Goal: Information Seeking & Learning: Learn about a topic

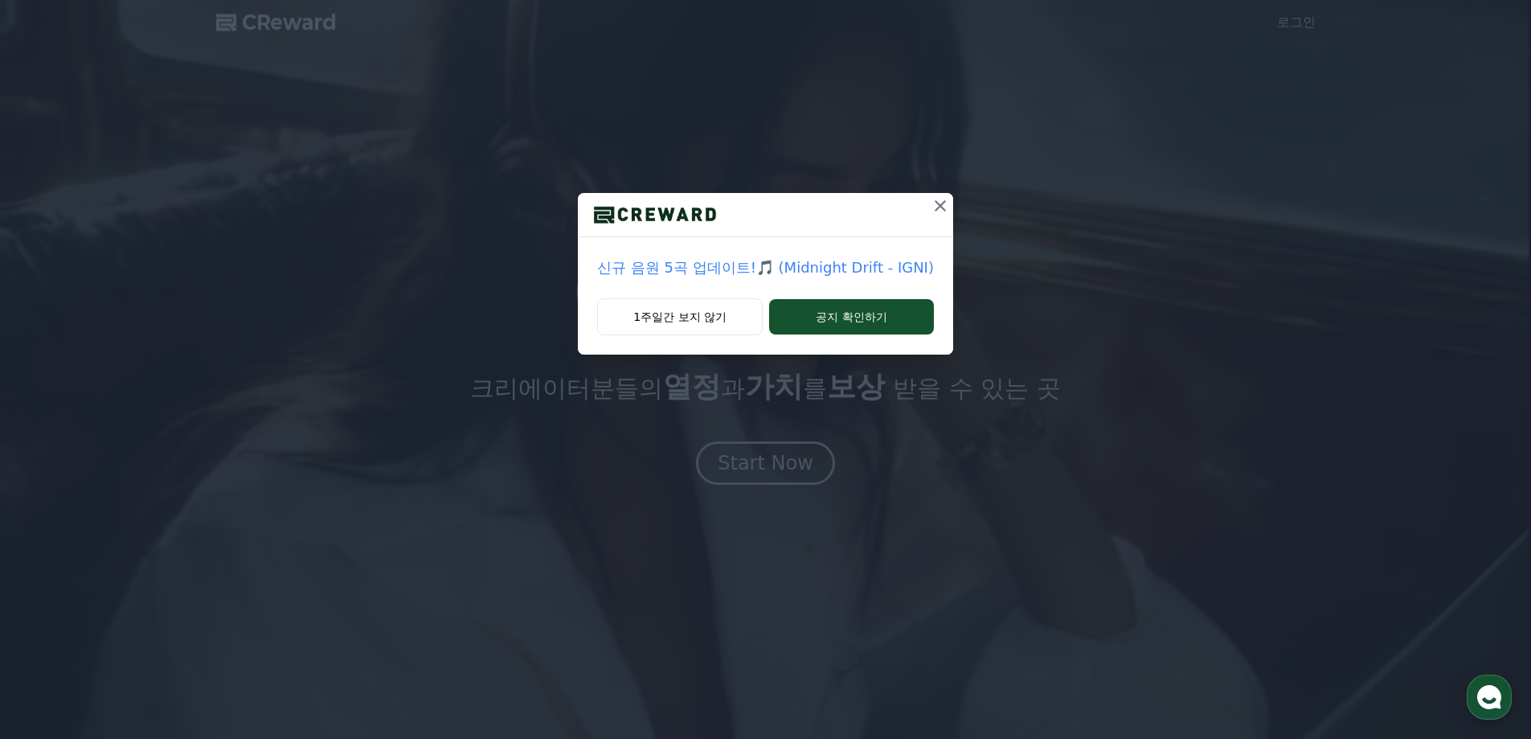
click at [935, 211] on icon at bounding box center [940, 205] width 11 height 11
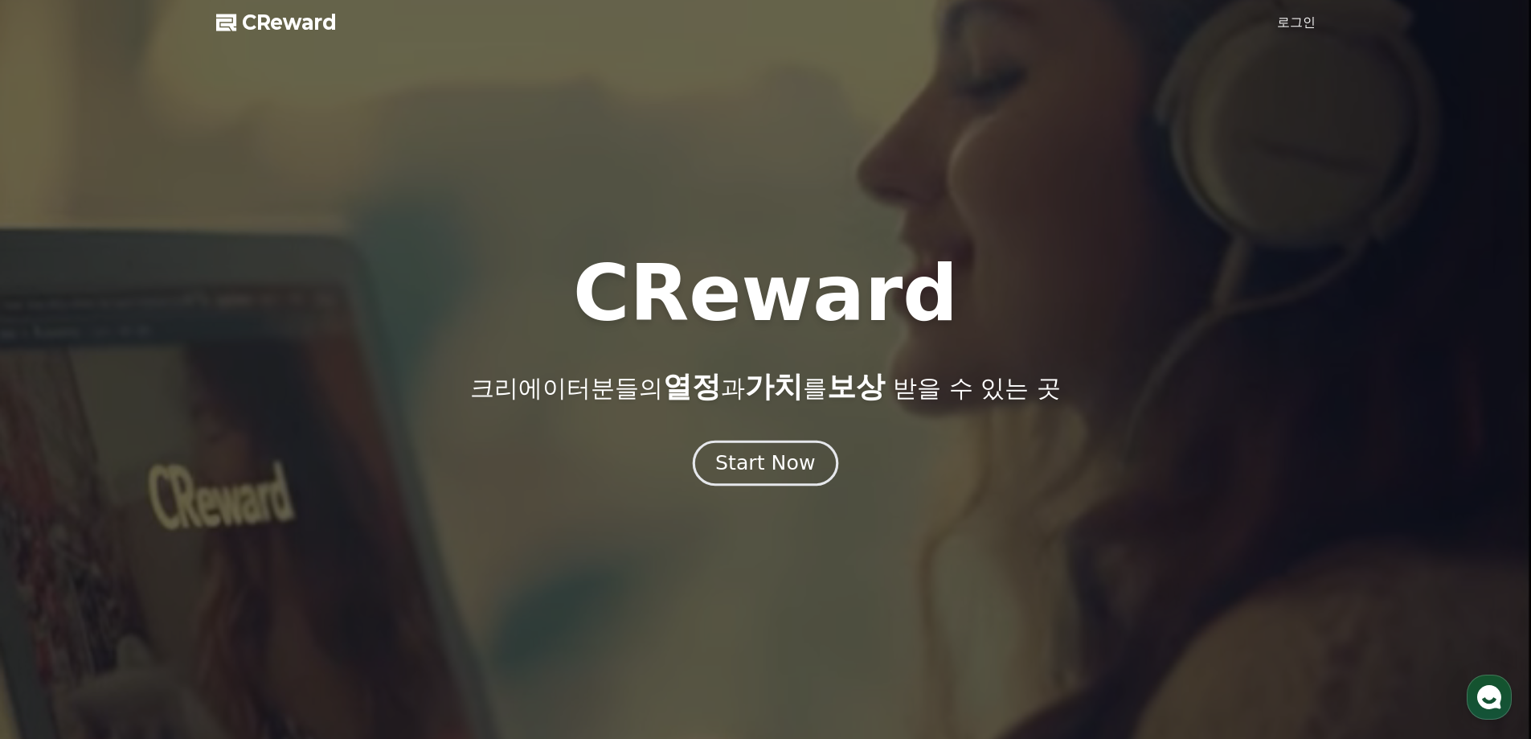
click at [807, 474] on div "Start Now" at bounding box center [765, 462] width 100 height 27
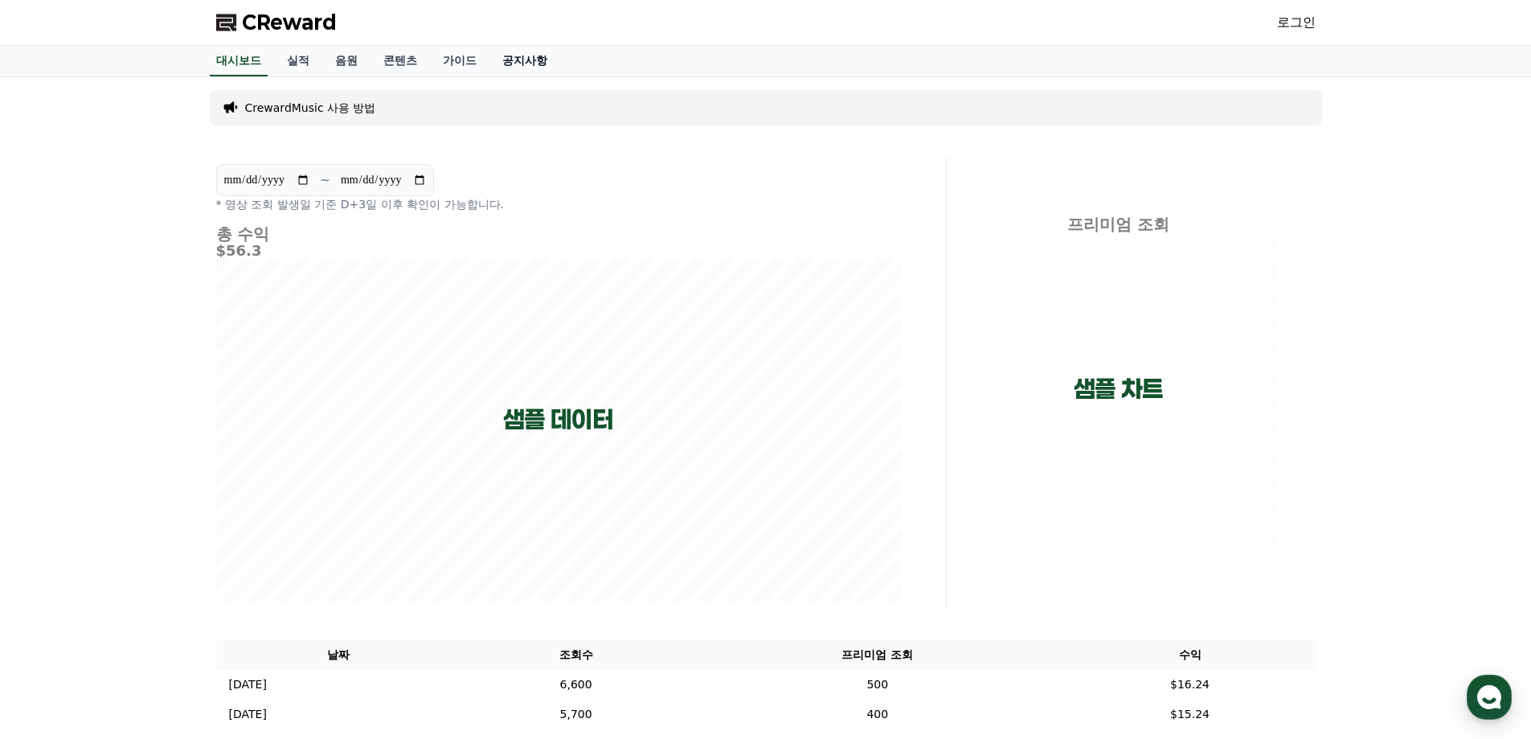
click at [545, 65] on link "공지사항" at bounding box center [524, 61] width 71 height 31
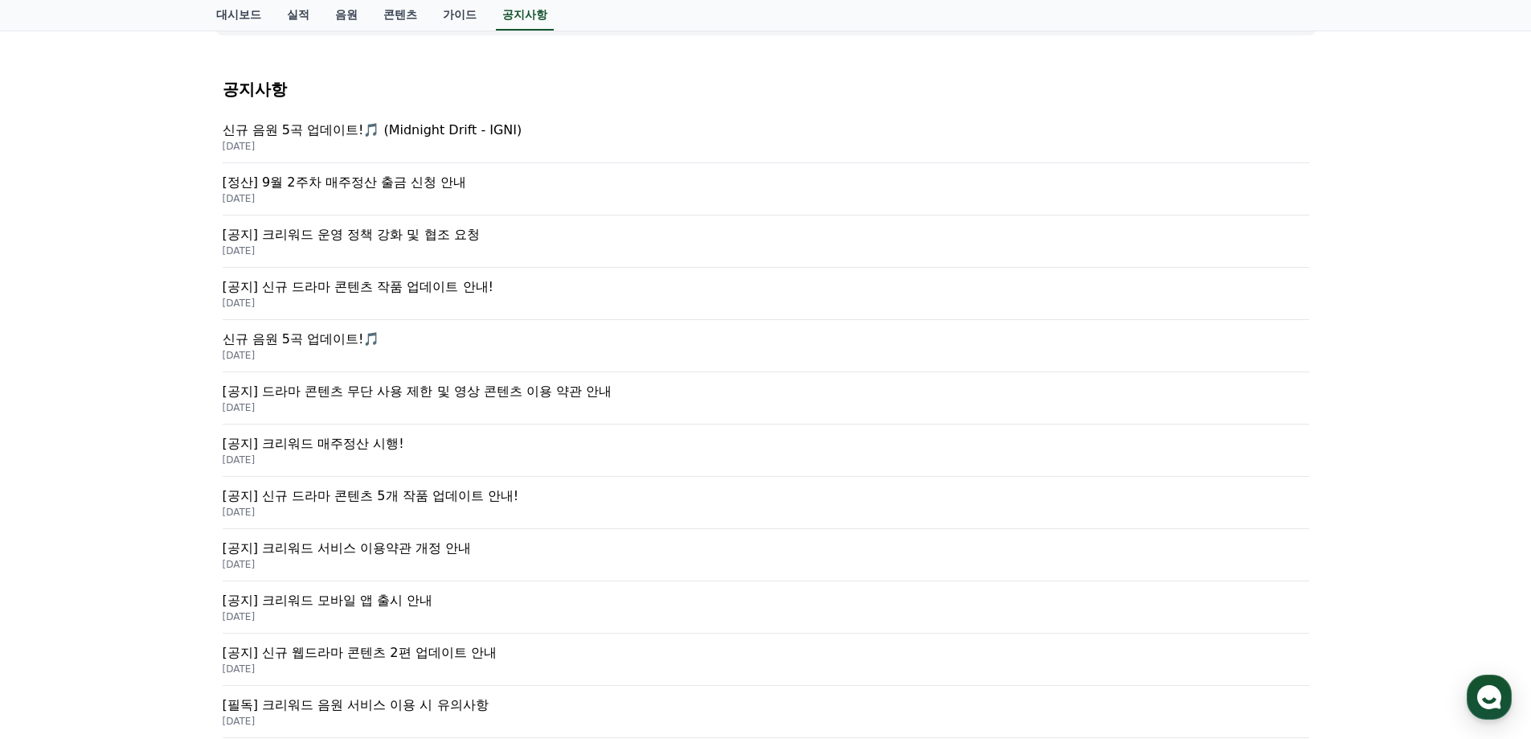
scroll to position [241, 0]
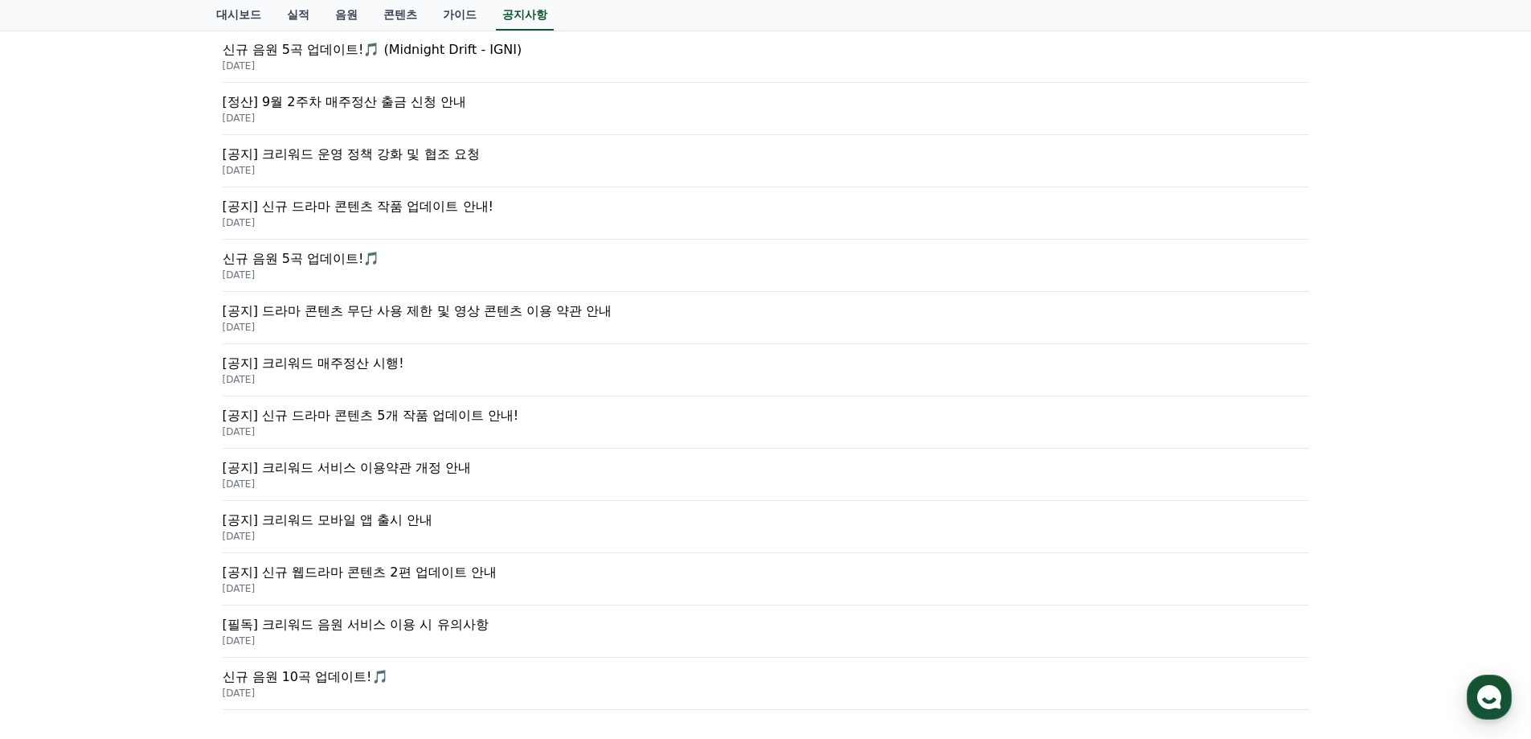
click at [489, 315] on p "[공지] 드라마 콘텐츠 무단 사용 제한 및 영상 콘텐츠 이용 약관 안내" at bounding box center [766, 310] width 1086 height 19
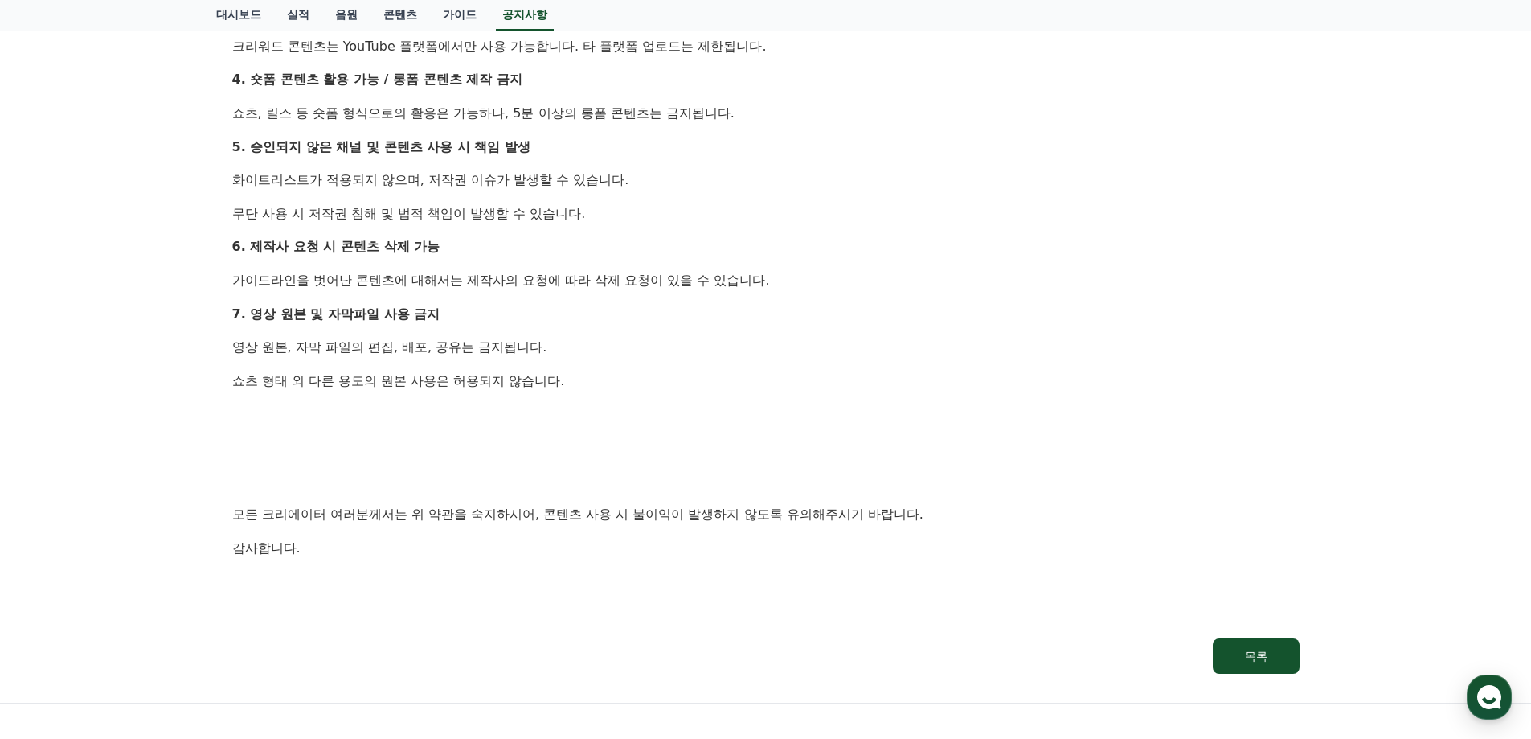
scroll to position [804, 0]
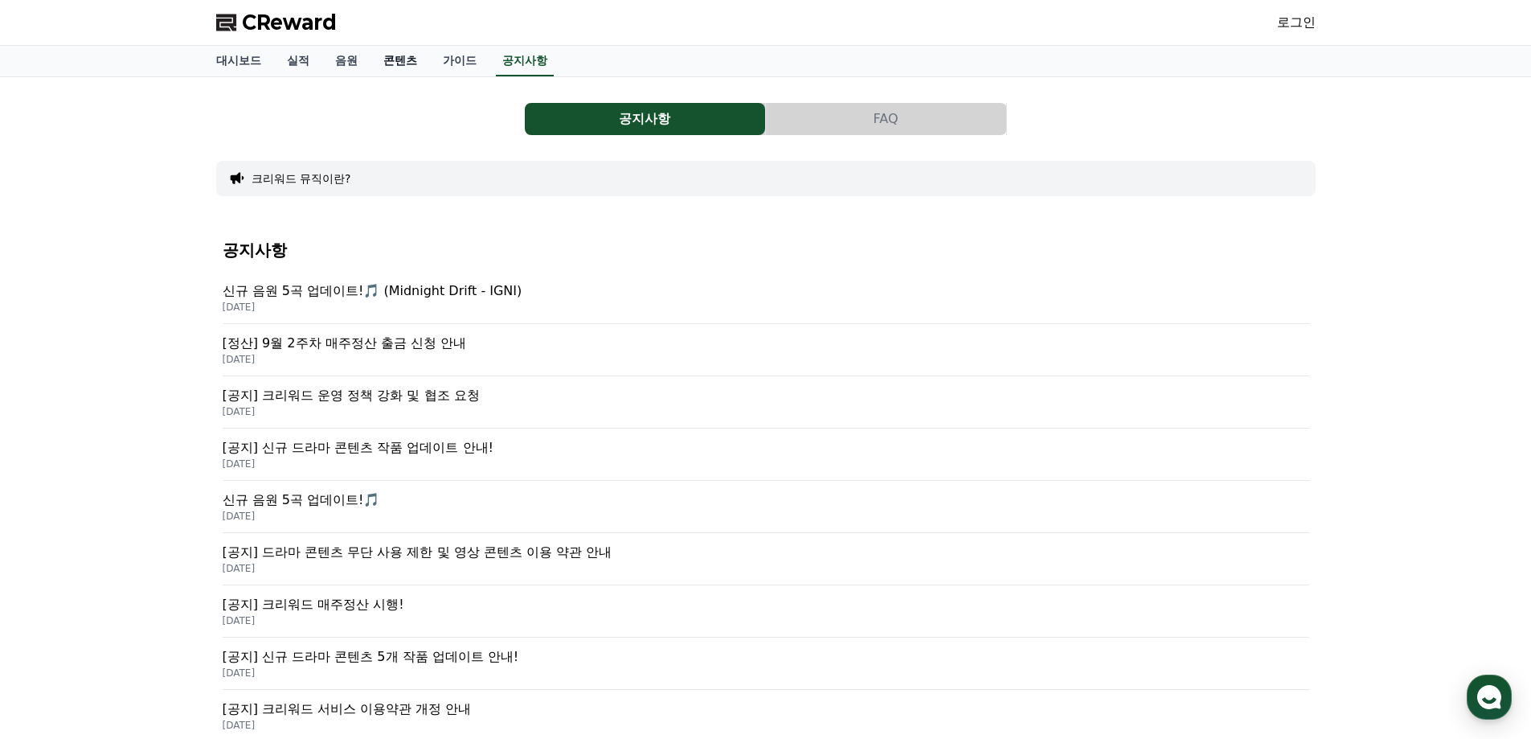
click at [408, 65] on link "콘텐츠" at bounding box center [399, 61] width 59 height 31
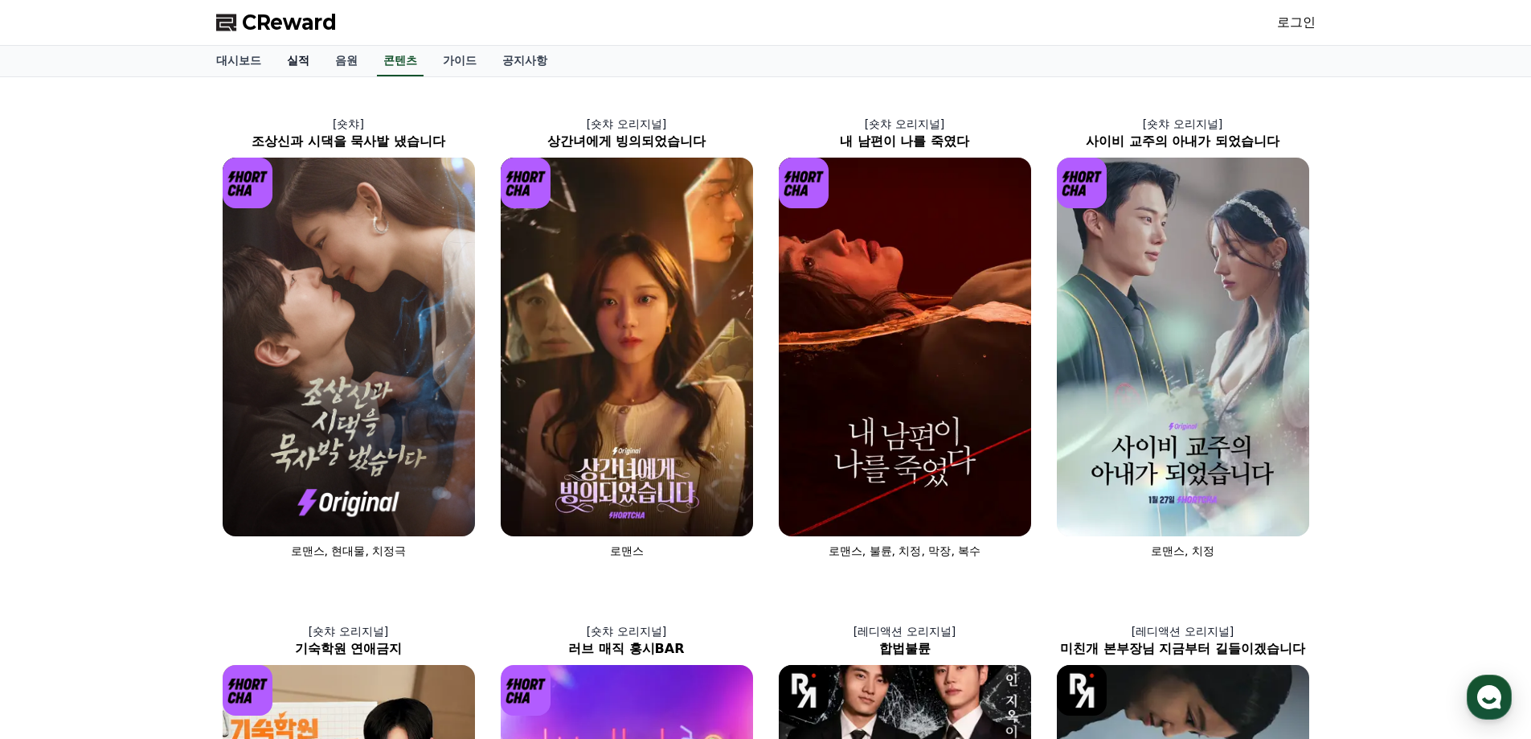
click at [312, 60] on link "실적" at bounding box center [298, 61] width 48 height 31
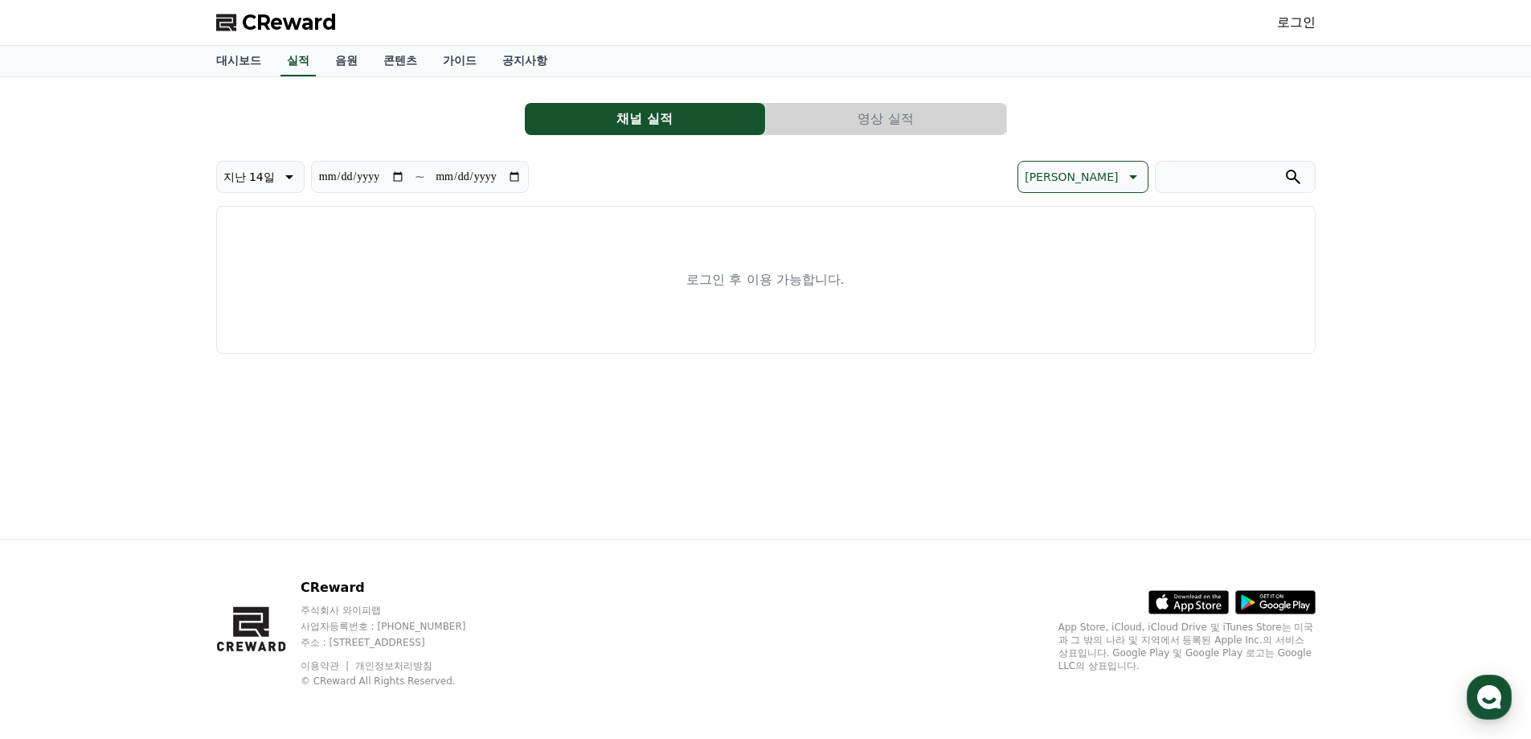
click at [411, 76] on div "대시보드 실적 음원 콘텐츠 가이드 공지사항" at bounding box center [765, 61] width 1531 height 31
click at [406, 63] on link "콘텐츠" at bounding box center [399, 61] width 59 height 31
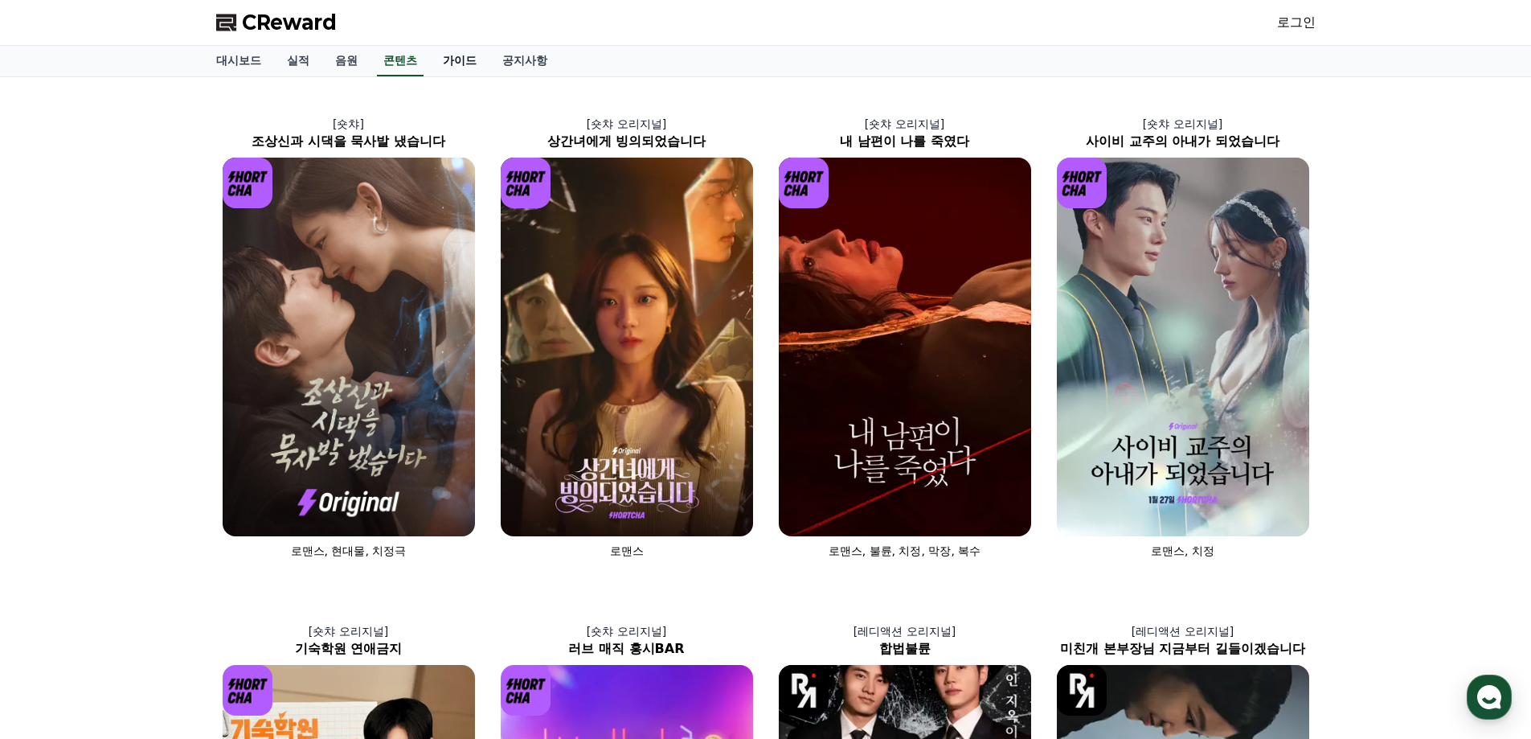
click at [453, 67] on link "가이드" at bounding box center [459, 61] width 59 height 31
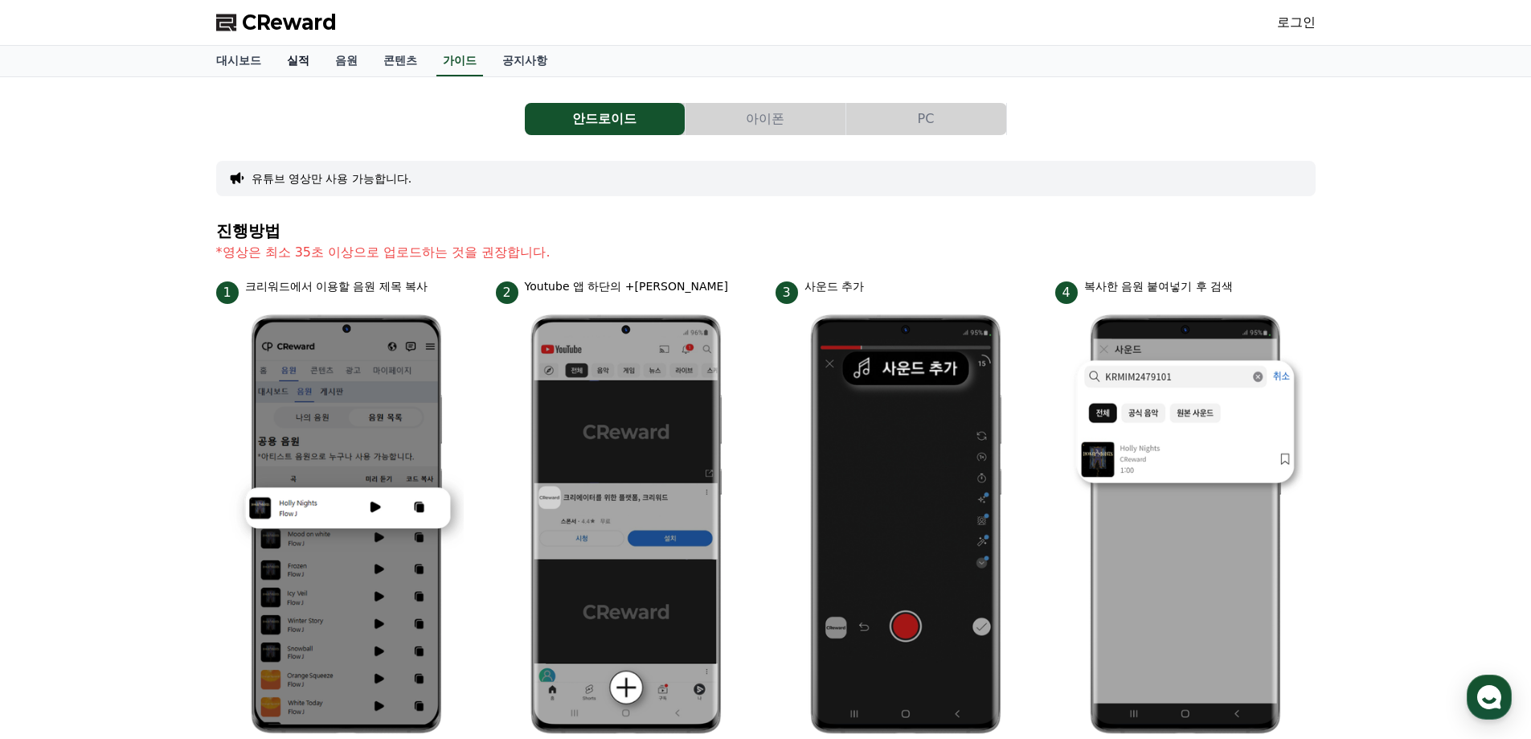
click at [295, 63] on link "실적" at bounding box center [298, 61] width 48 height 31
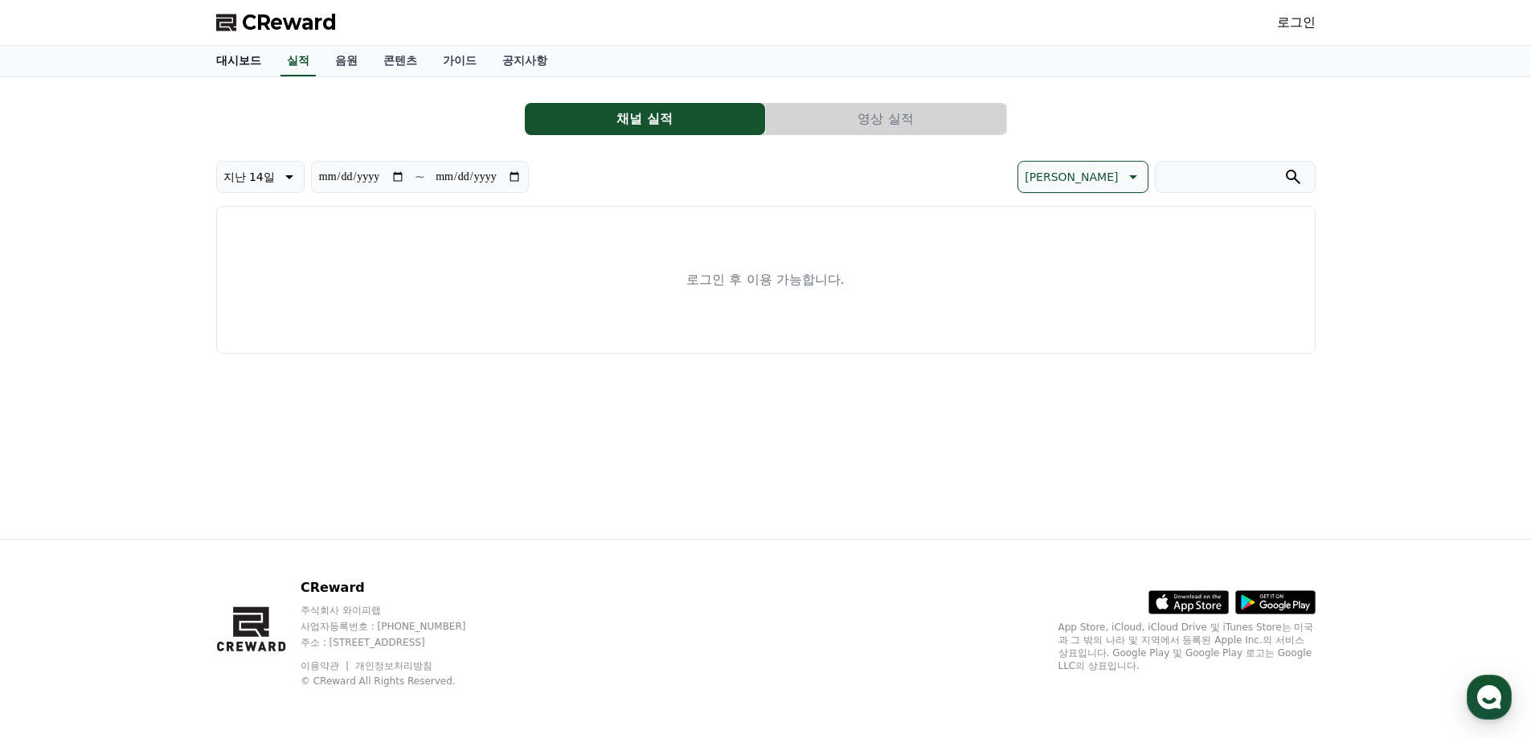
click at [239, 60] on link "대시보드" at bounding box center [238, 61] width 71 height 31
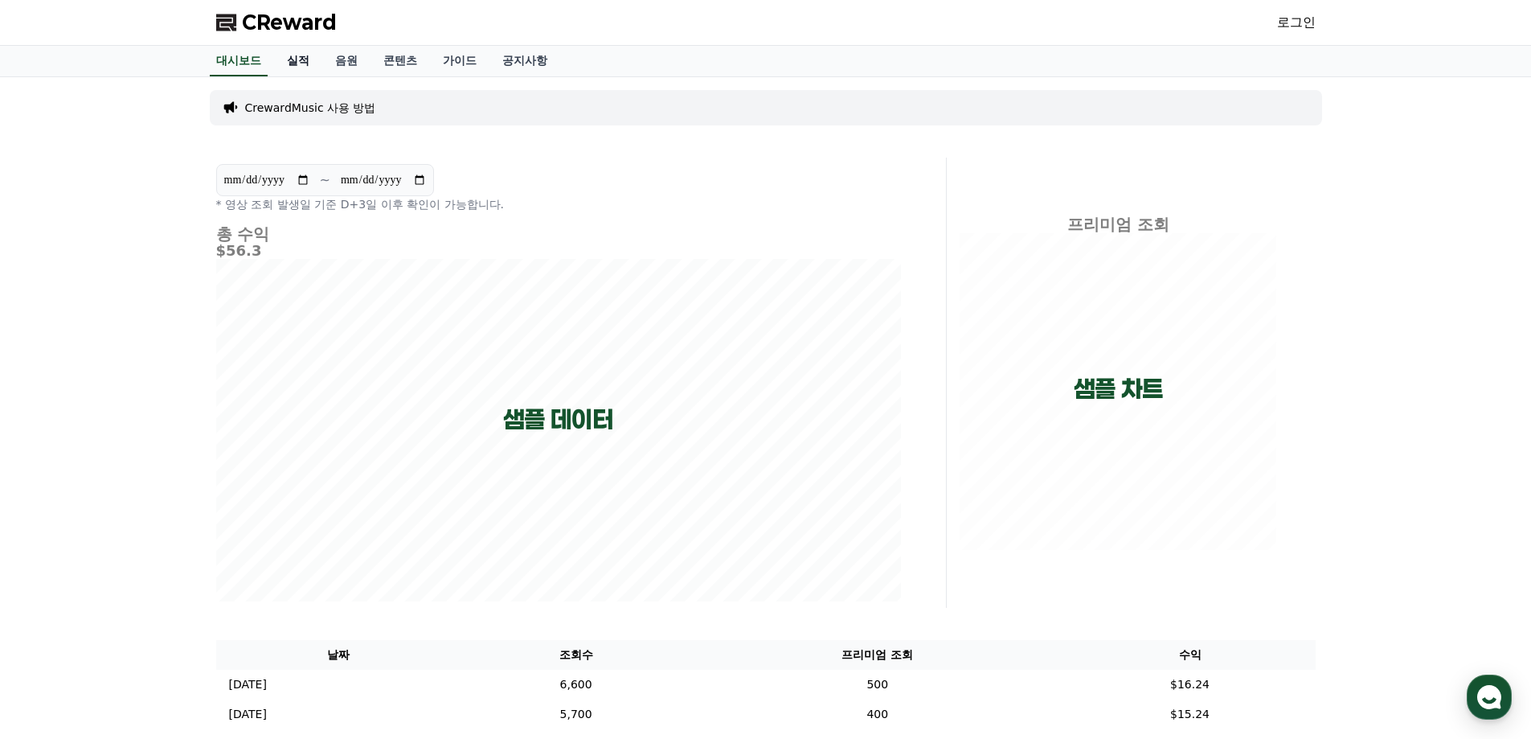
click at [303, 56] on link "실적" at bounding box center [298, 61] width 48 height 31
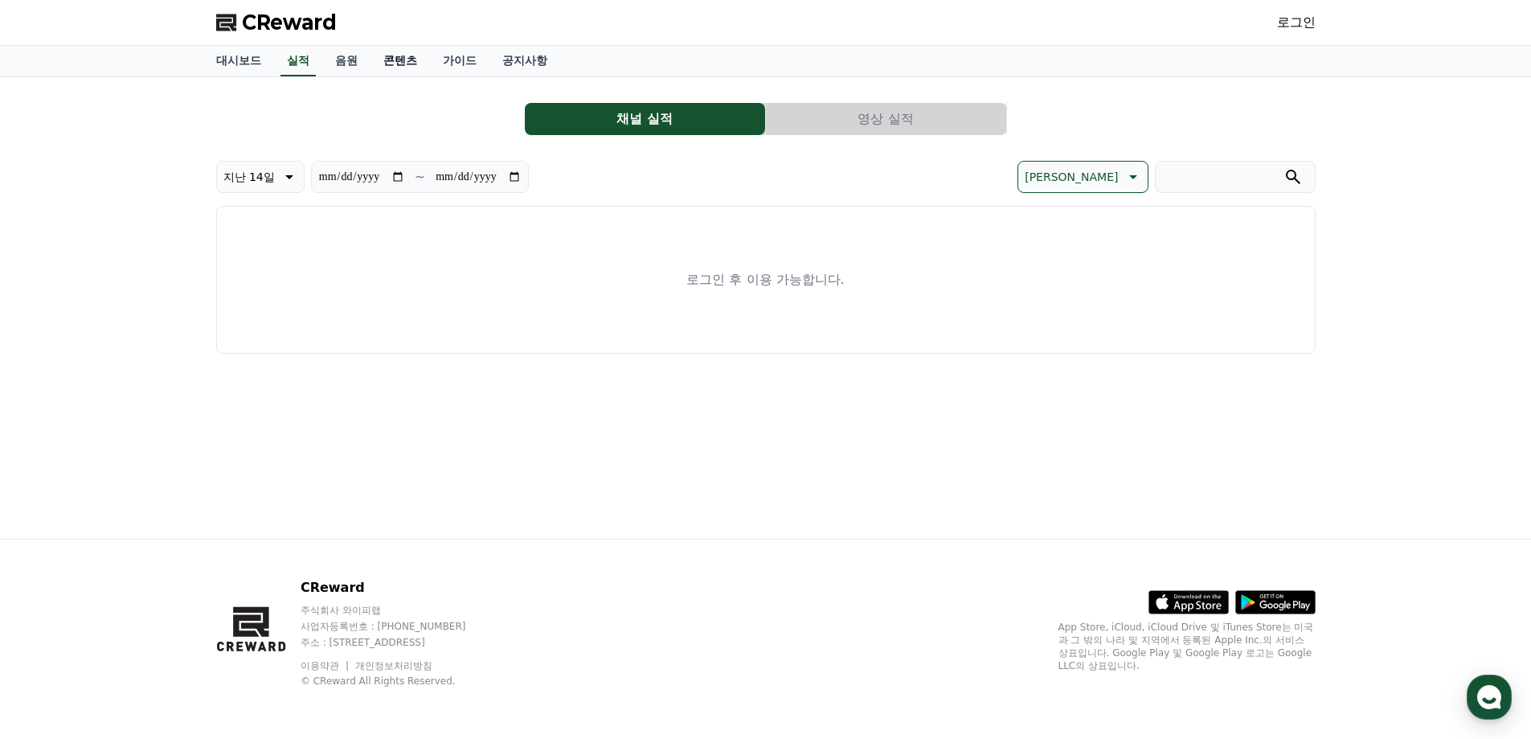
click at [387, 57] on link "콘텐츠" at bounding box center [399, 61] width 59 height 31
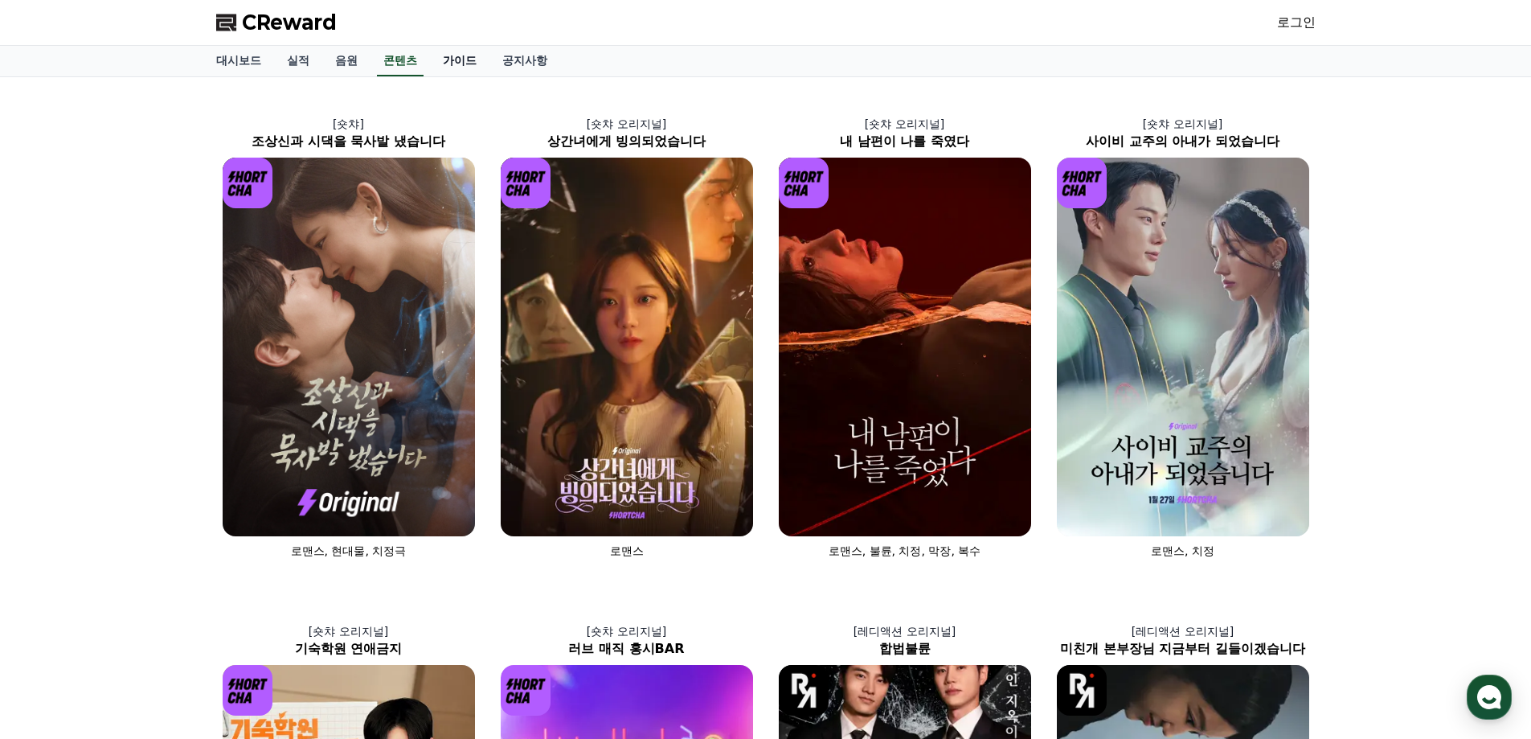
click at [460, 53] on link "가이드" at bounding box center [459, 61] width 59 height 31
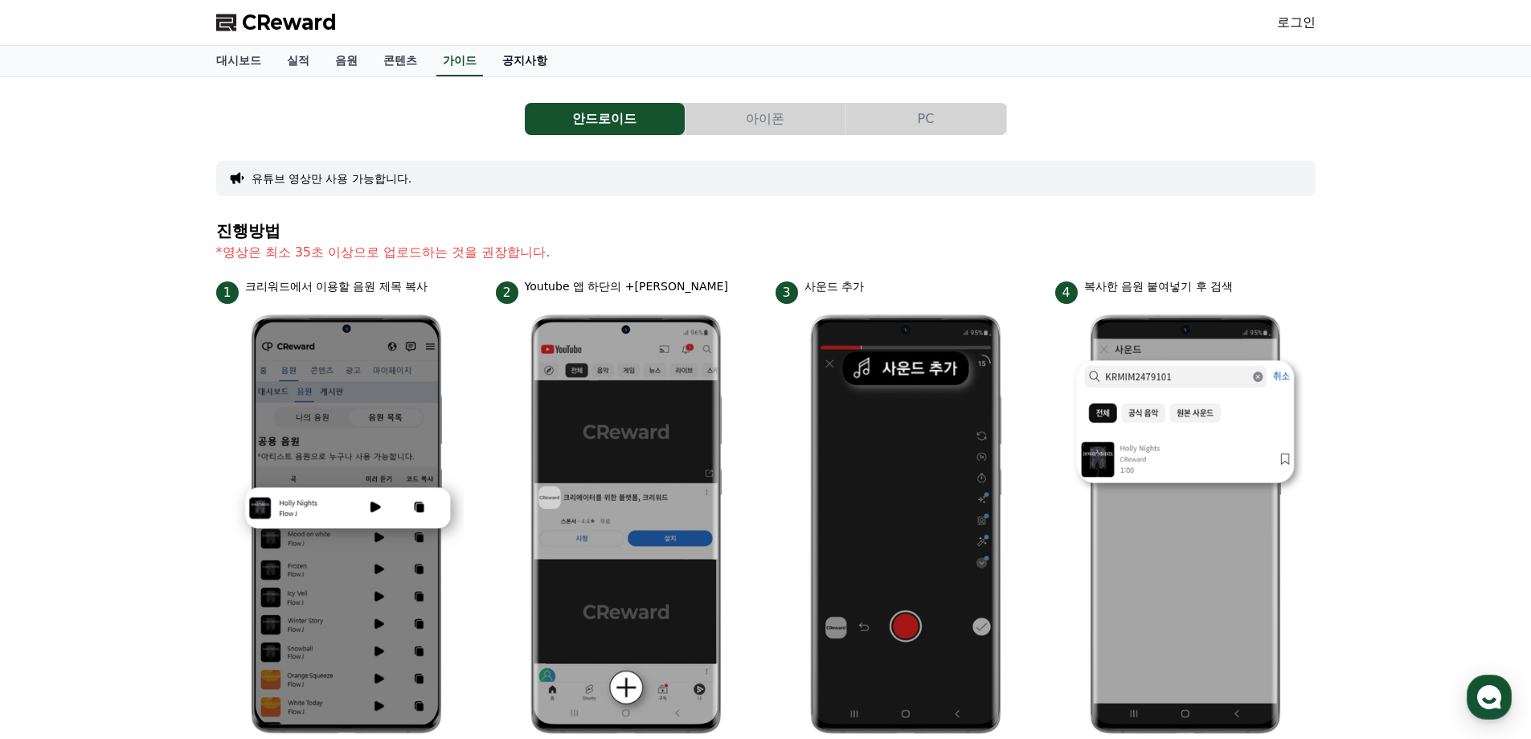
click at [515, 59] on link "공지사항" at bounding box center [524, 61] width 71 height 31
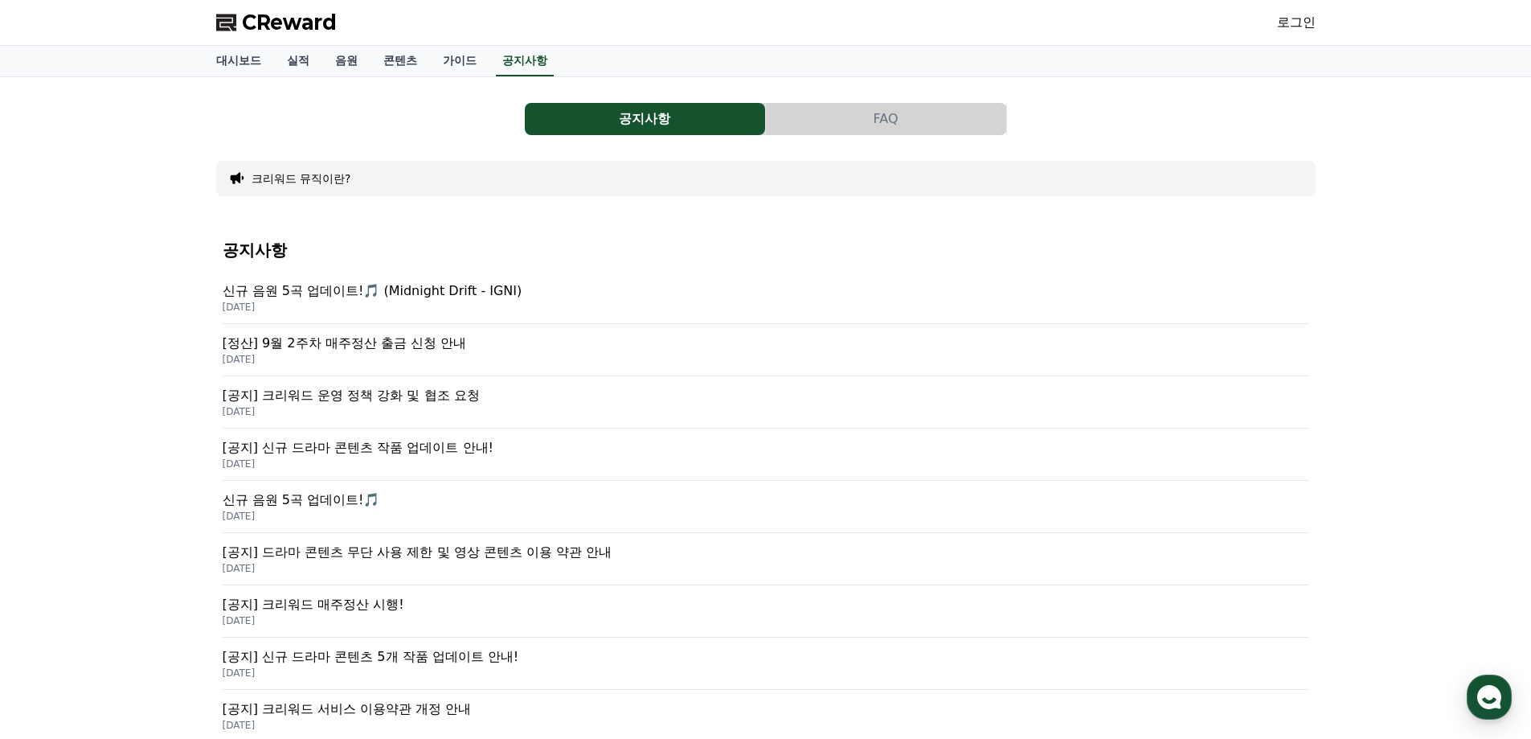
scroll to position [161, 0]
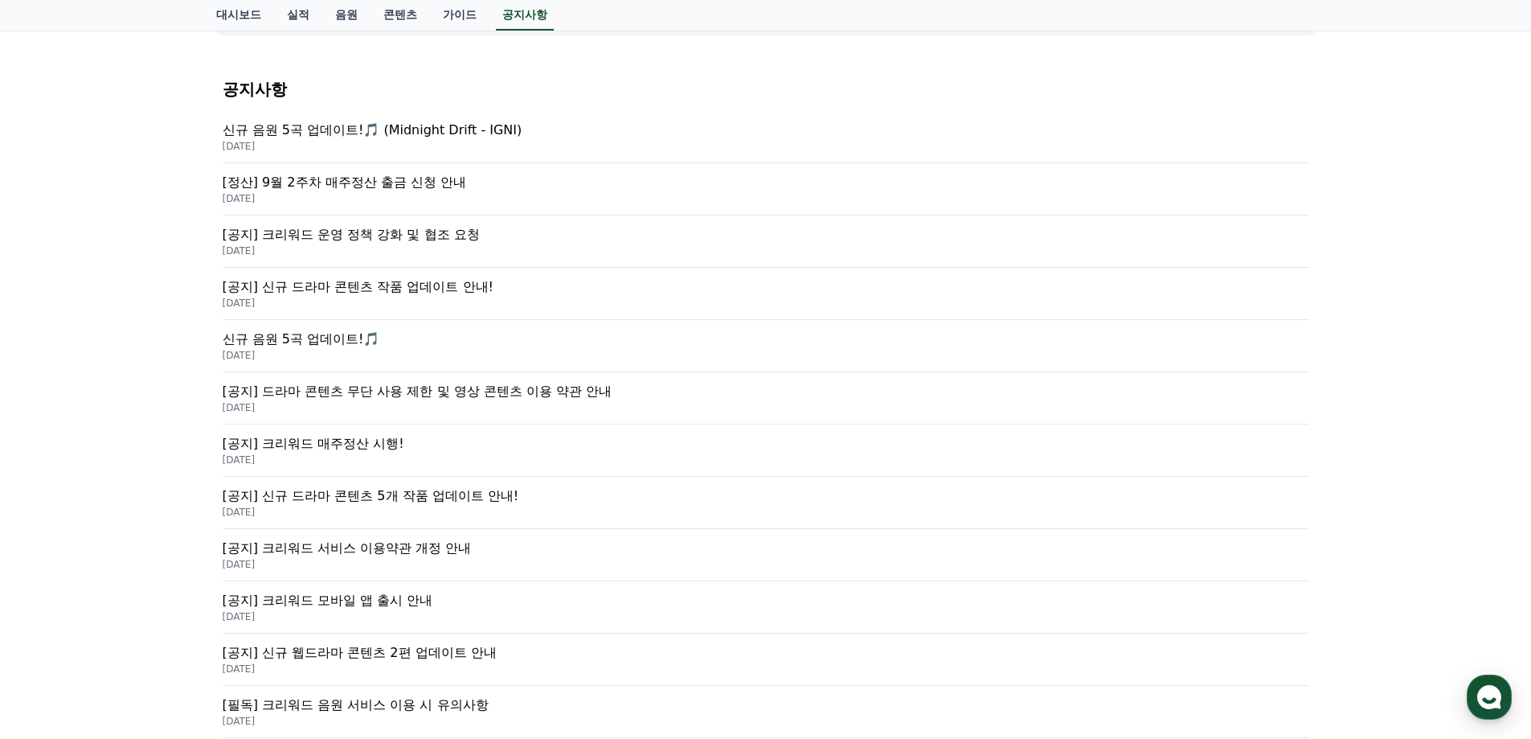
click at [368, 437] on p "[공지] 크리워드 매주정산 시행!" at bounding box center [766, 443] width 1086 height 19
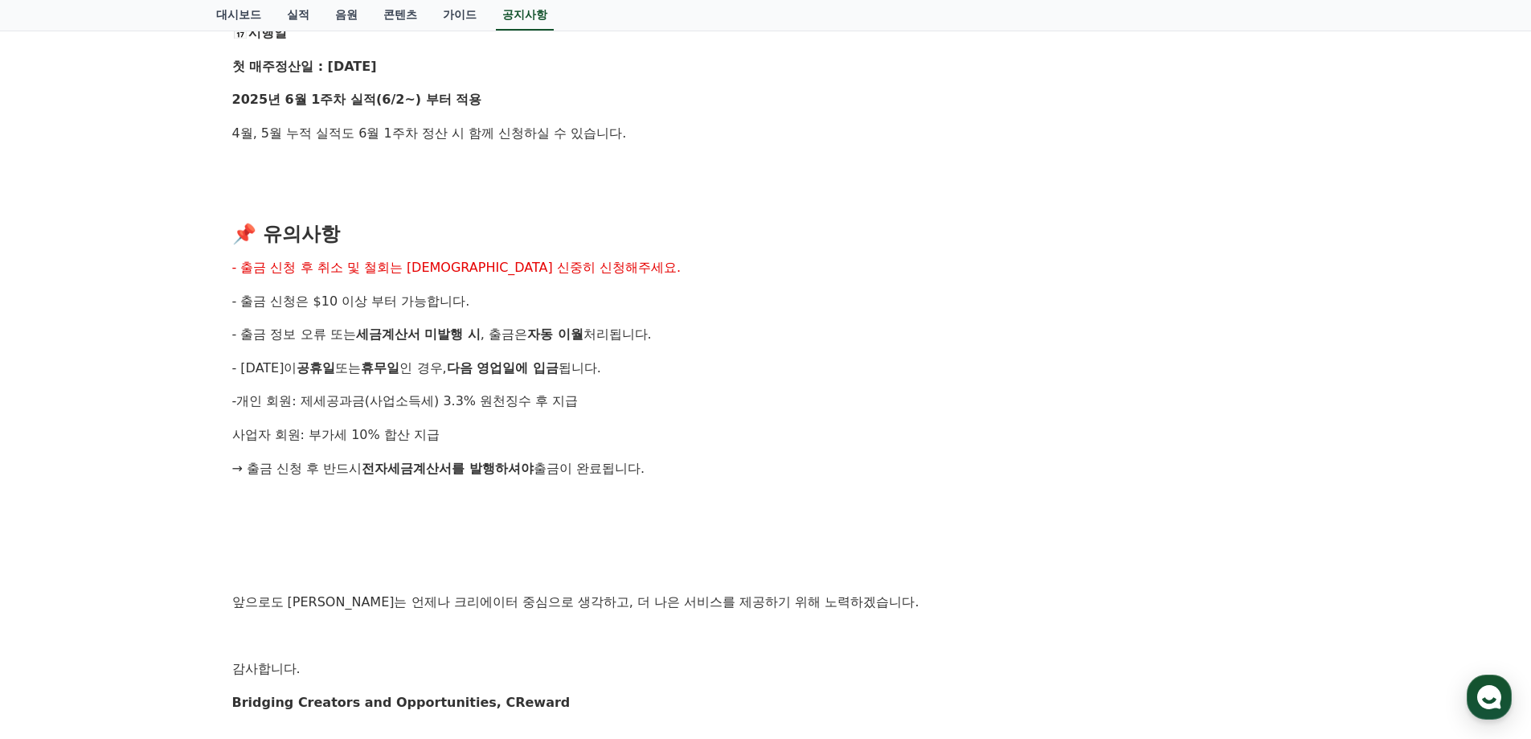
scroll to position [1765, 0]
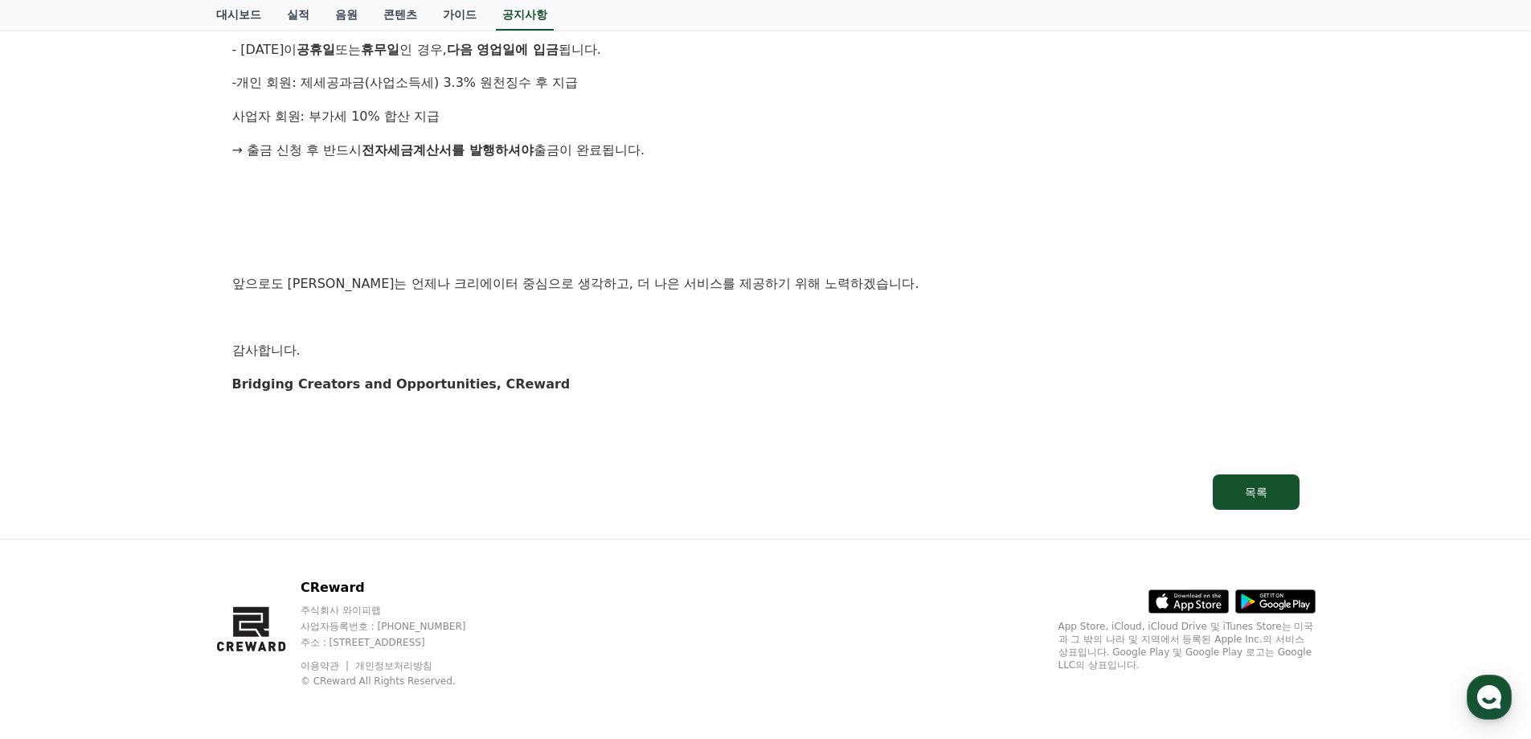
scroll to position [161, 0]
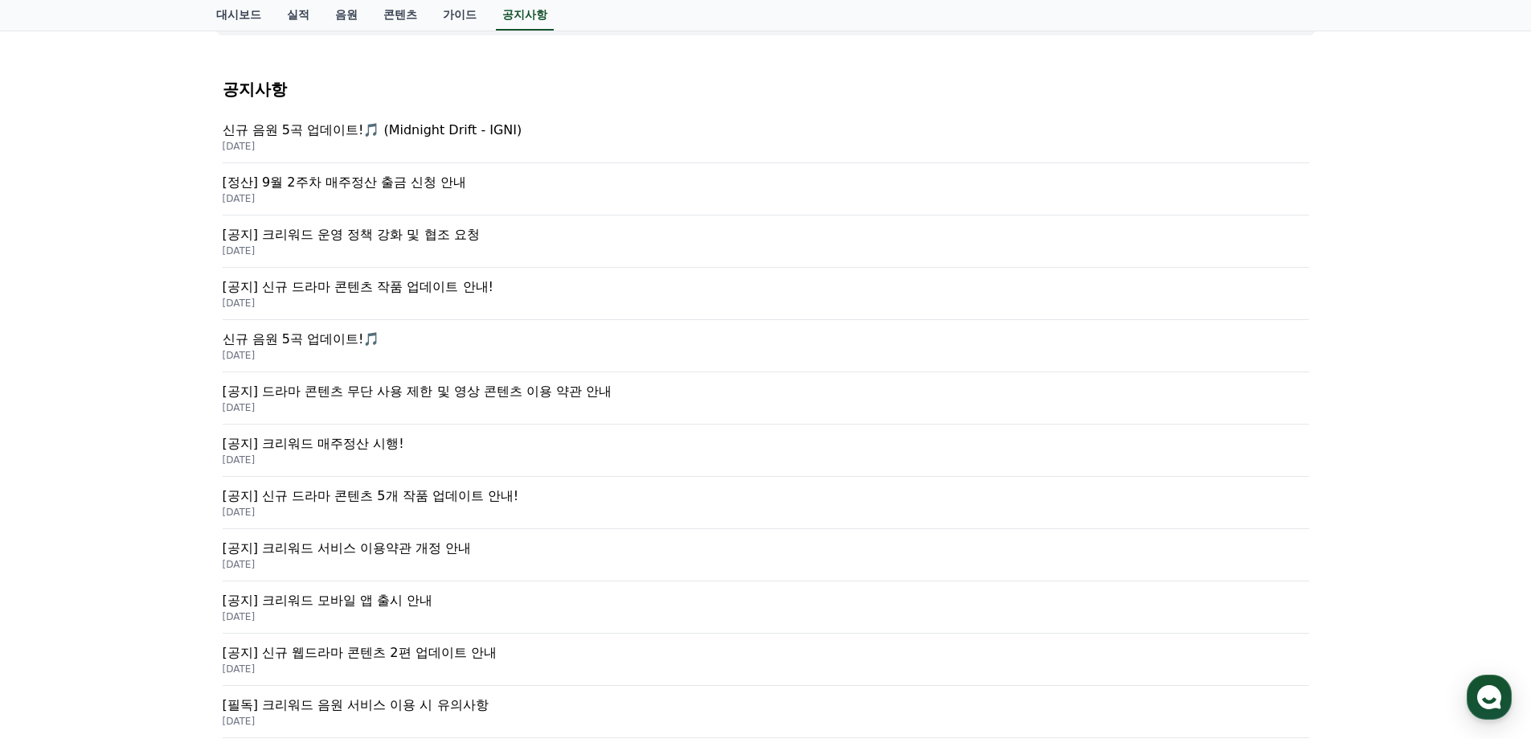
click at [358, 281] on p "[공지] 신규 드라마 콘텐츠 작품 업데이트 안내!" at bounding box center [766, 286] width 1086 height 19
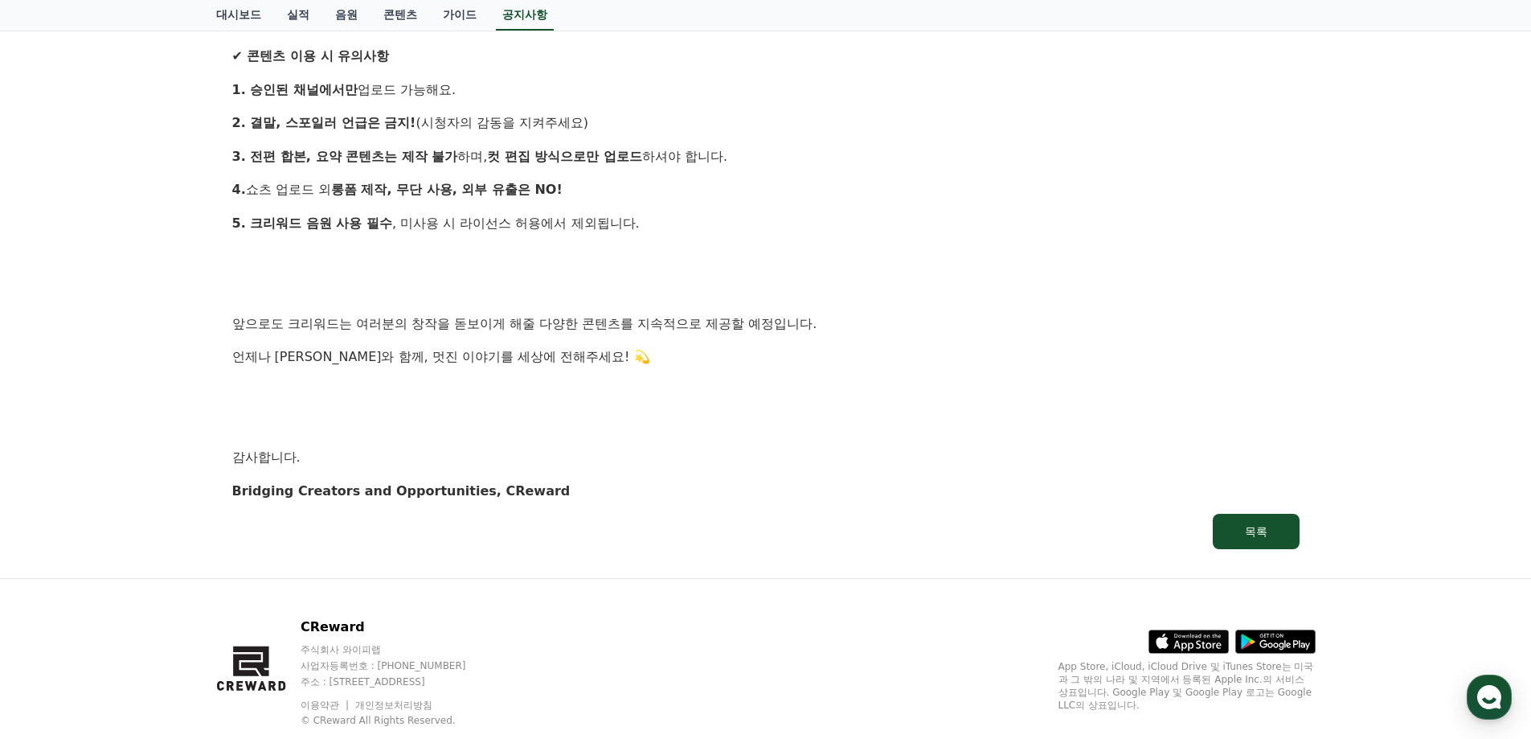
scroll to position [964, 0]
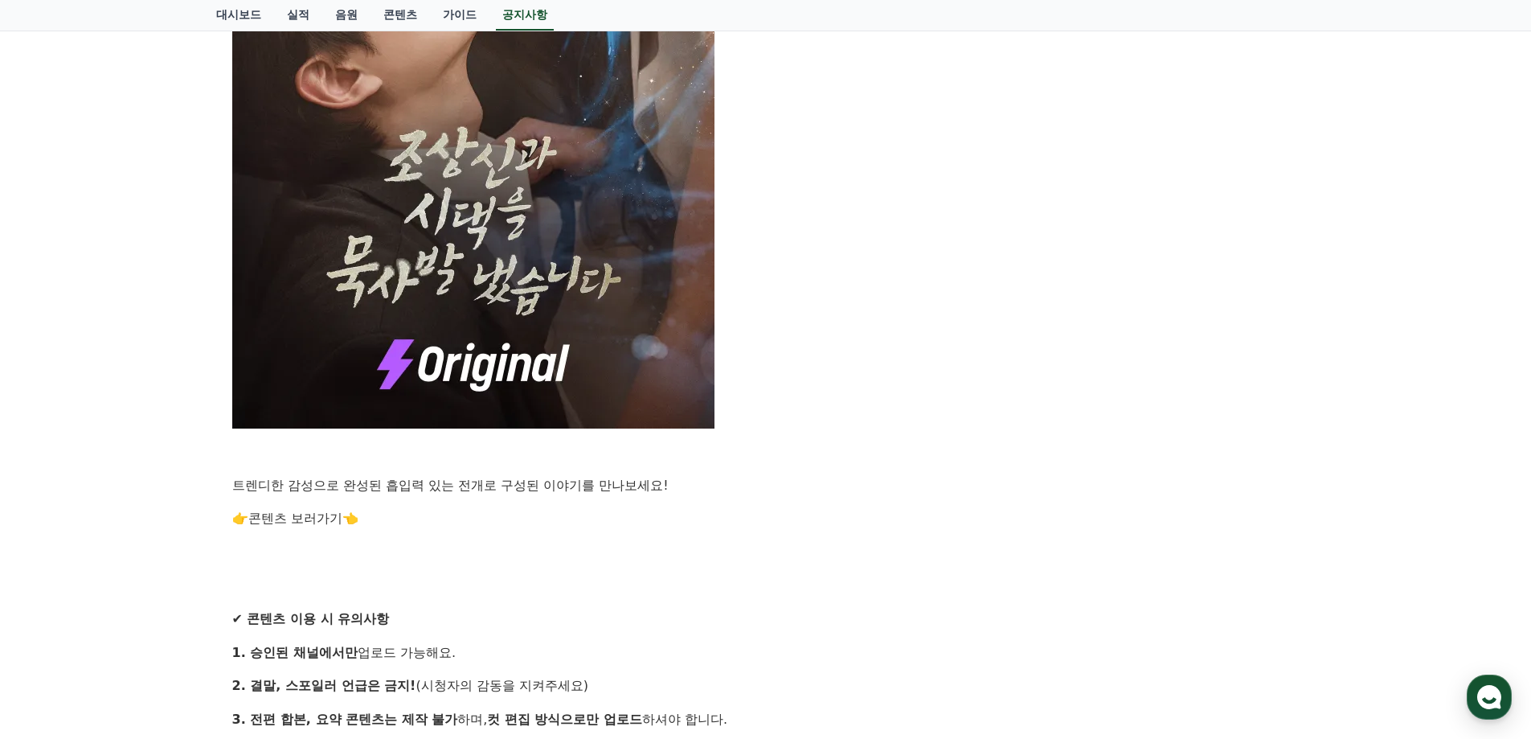
scroll to position [161, 0]
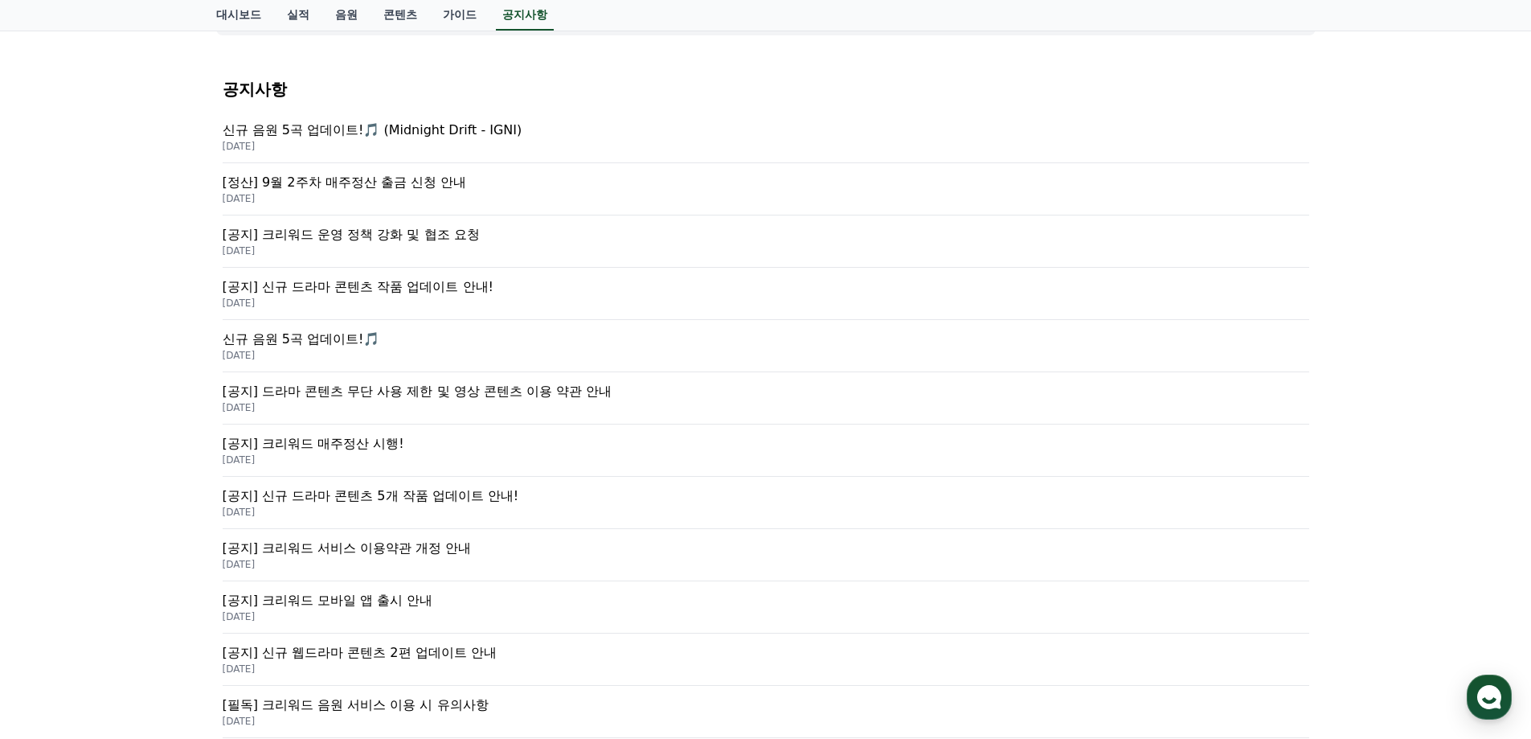
click at [415, 231] on p "[공지] 크리워드 운영 정책 강화 및 협조 요청" at bounding box center [766, 234] width 1086 height 19
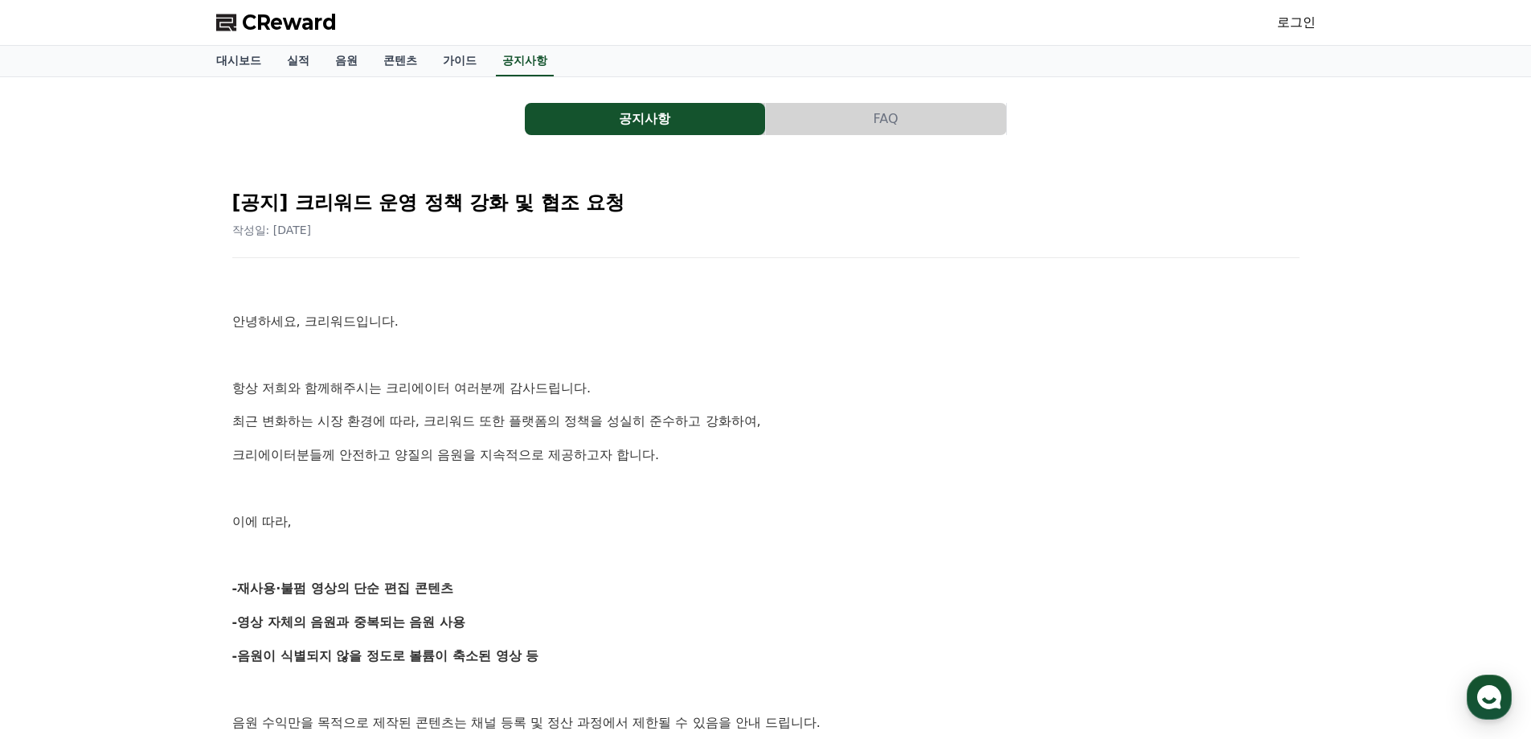
click at [255, 14] on span "CReward" at bounding box center [289, 23] width 95 height 26
